Goal: Task Accomplishment & Management: Use online tool/utility

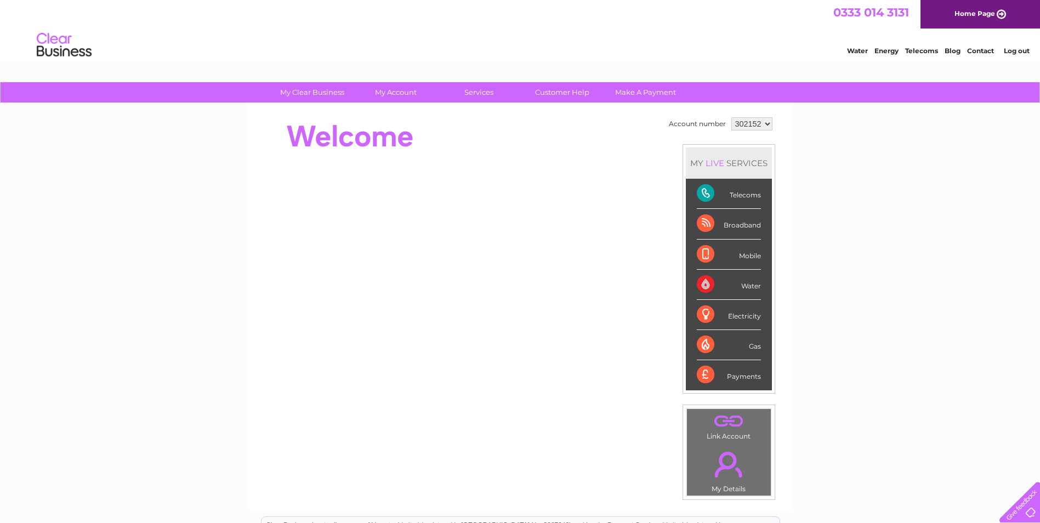
click at [742, 196] on div "Telecoms" at bounding box center [729, 194] width 64 height 30
click at [705, 189] on div "Telecoms" at bounding box center [729, 194] width 64 height 30
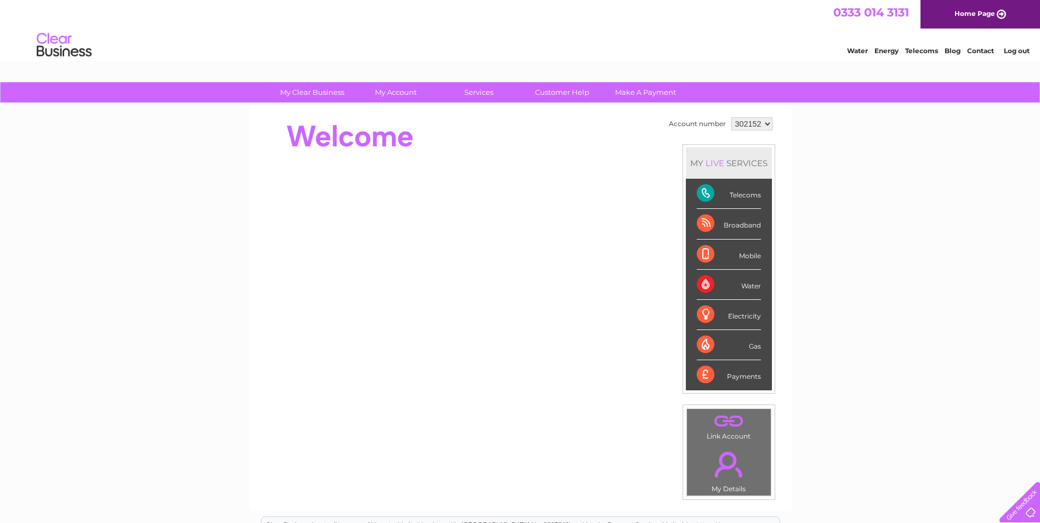
click at [705, 189] on div "Telecoms" at bounding box center [729, 194] width 64 height 30
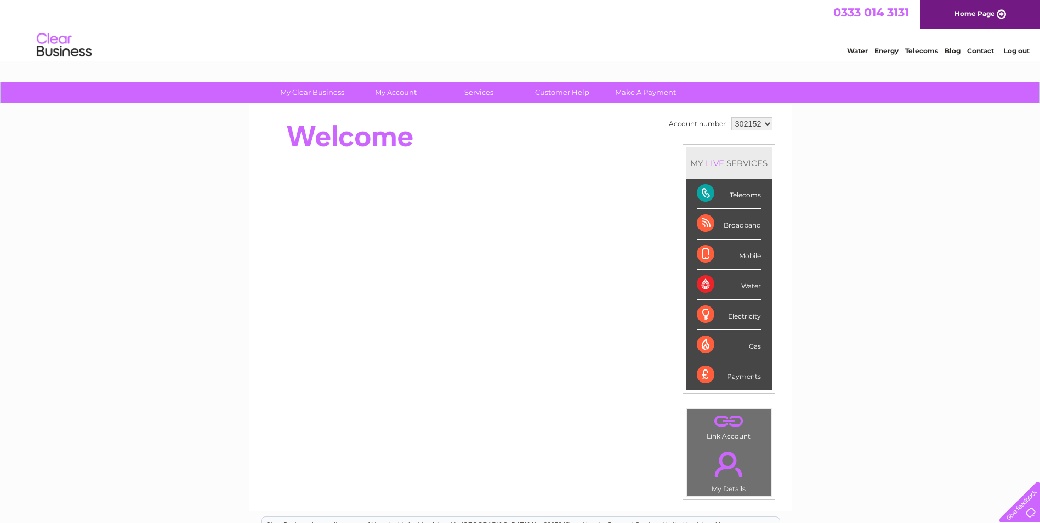
click at [705, 189] on div "Telecoms" at bounding box center [729, 194] width 64 height 30
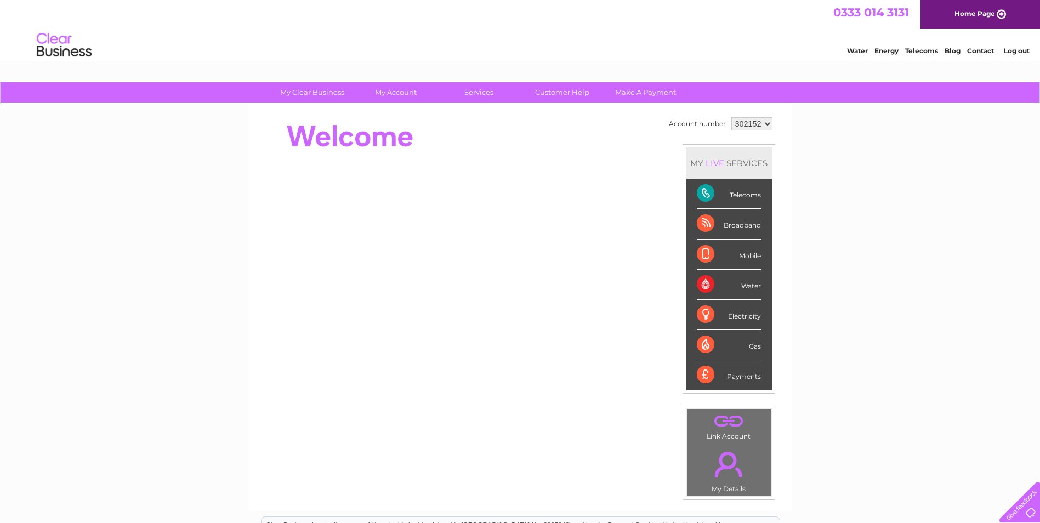
click at [705, 189] on div "Telecoms" at bounding box center [729, 194] width 64 height 30
click at [575, 87] on link "Customer Help" at bounding box center [562, 92] width 90 height 20
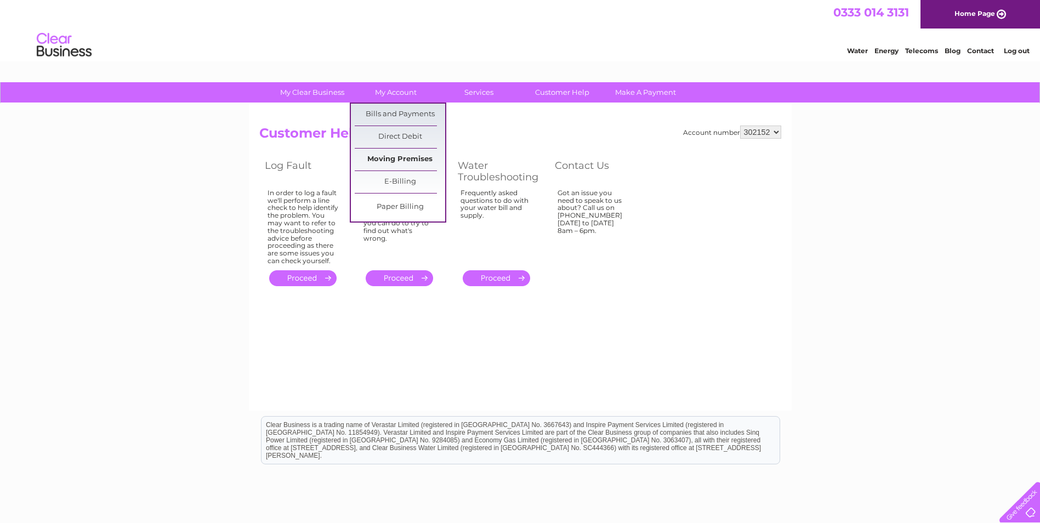
click at [396, 162] on link "Moving Premises" at bounding box center [400, 160] width 90 height 22
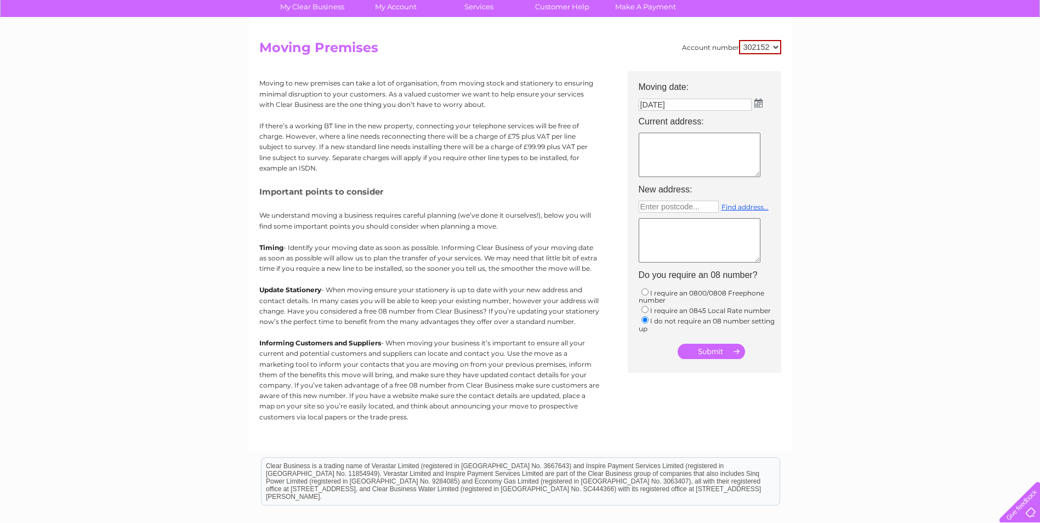
scroll to position [45, 0]
